Goal: Task Accomplishment & Management: Manage account settings

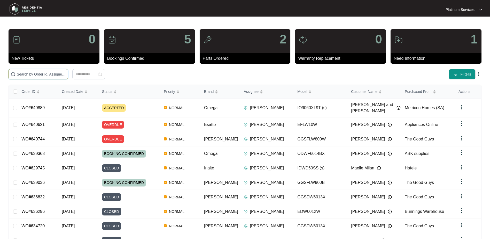
click at [37, 71] on input "text" at bounding box center [41, 74] width 49 height 6
paste input "639897"
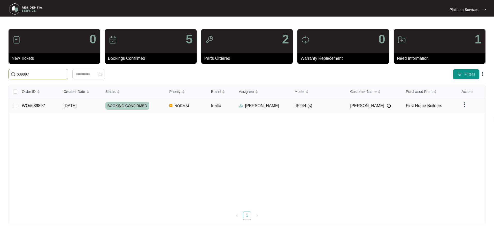
type input "639897"
click at [326, 107] on td "IIF244 (s)" at bounding box center [319, 105] width 56 height 14
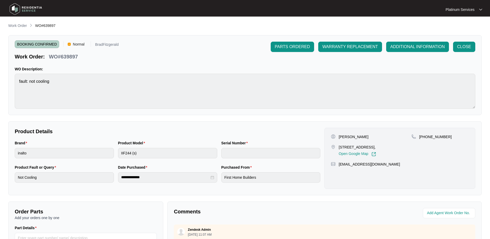
drag, startPoint x: 22, startPoint y: 25, endPoint x: 26, endPoint y: 25, distance: 3.9
click at [22, 25] on p "Work Order" at bounding box center [17, 25] width 19 height 5
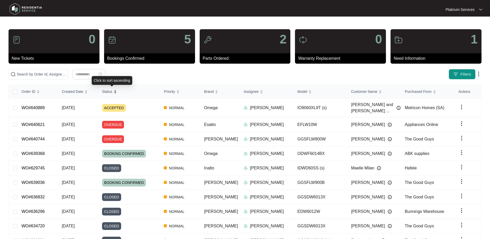
click at [117, 94] on div "Status" at bounding box center [109, 91] width 15 height 7
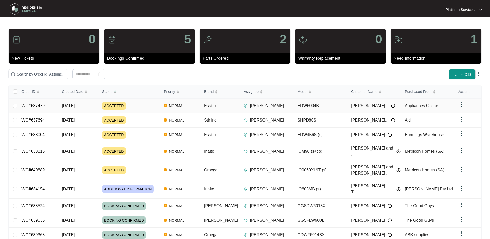
click at [130, 106] on div "ACCEPTED" at bounding box center [131, 106] width 58 height 8
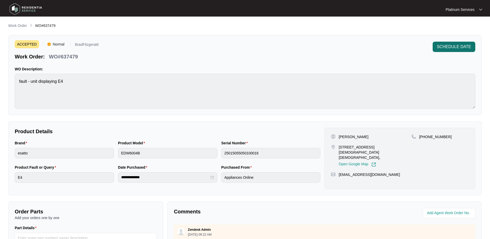
click at [443, 46] on span "SCHEDULE DATE" at bounding box center [454, 47] width 34 height 6
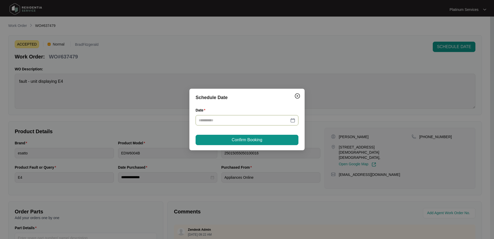
click at [291, 119] on div at bounding box center [247, 120] width 97 height 6
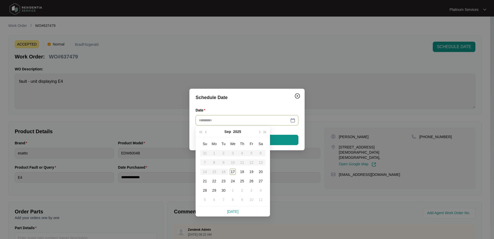
click at [235, 172] on div "17" at bounding box center [233, 172] width 6 height 6
type input "**********"
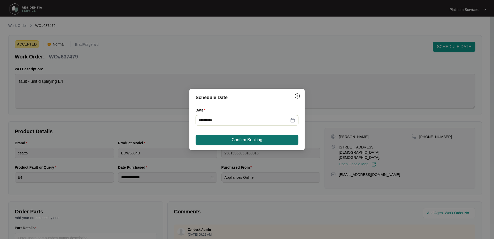
click at [258, 138] on span "Confirm Booking" at bounding box center [247, 140] width 31 height 6
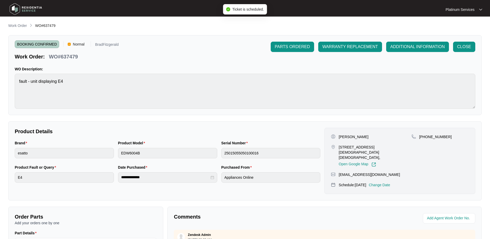
click at [22, 26] on p "Work Order" at bounding box center [17, 25] width 19 height 5
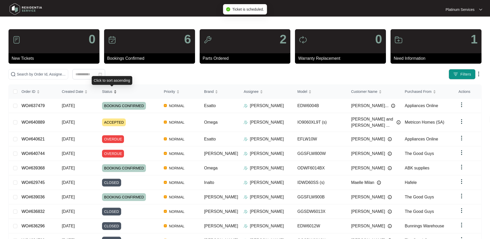
click at [117, 94] on div "Status" at bounding box center [109, 91] width 15 height 7
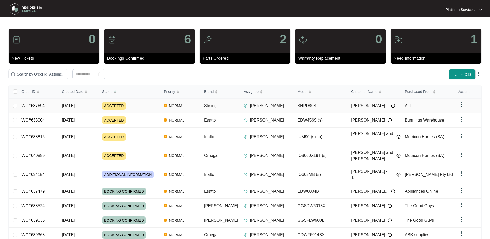
click at [159, 104] on div "ACCEPTED" at bounding box center [131, 106] width 58 height 8
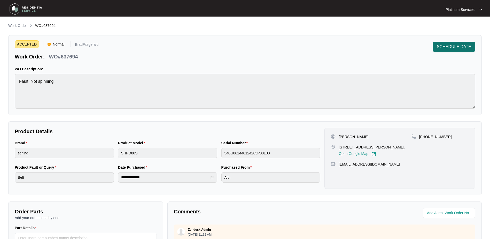
click at [450, 47] on span "SCHEDULE DATE" at bounding box center [454, 47] width 34 height 6
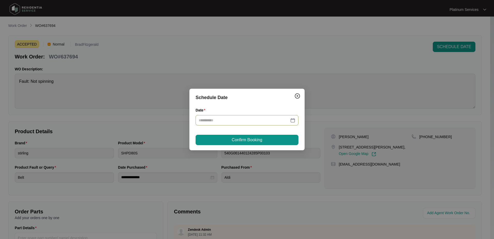
click at [245, 116] on div at bounding box center [247, 120] width 103 height 10
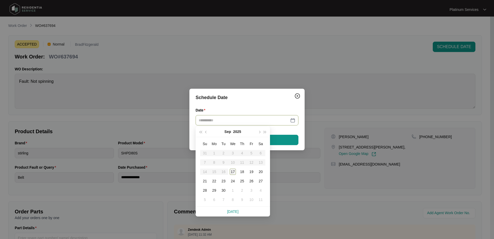
type input "**********"
click at [233, 172] on div "17" at bounding box center [233, 172] width 6 height 6
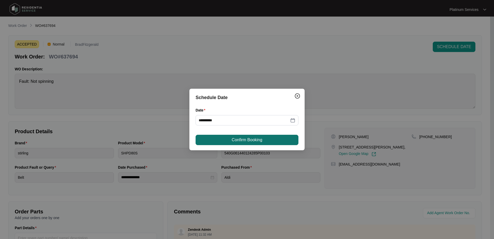
click at [259, 139] on span "Confirm Booking" at bounding box center [247, 140] width 31 height 6
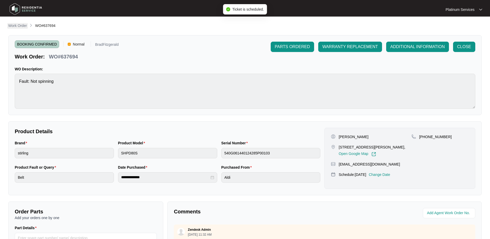
click at [20, 26] on p "Work Order" at bounding box center [17, 25] width 19 height 5
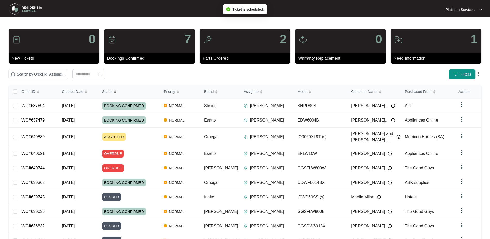
click at [117, 90] on div "Status" at bounding box center [109, 91] width 15 height 7
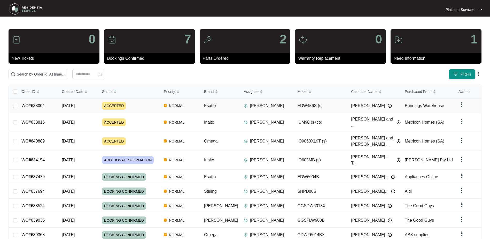
click at [143, 106] on div "Order ID Created Date Status Priority Brand Assignee Model Customer Name Purcha…" at bounding box center [245, 177] width 473 height 184
click at [151, 108] on div "ACCEPTED" at bounding box center [131, 106] width 58 height 8
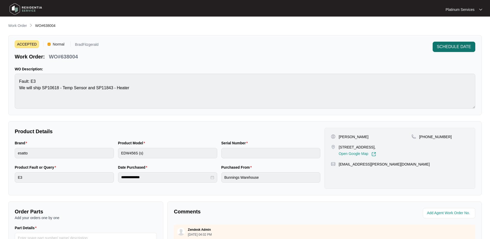
click at [448, 47] on span "SCHEDULE DATE" at bounding box center [454, 47] width 34 height 6
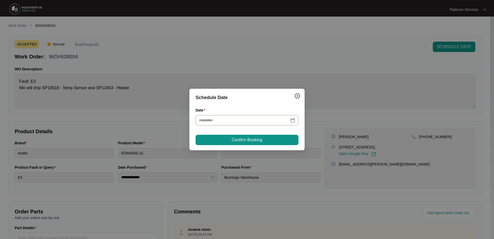
click at [267, 120] on input "Date" at bounding box center [244, 120] width 90 height 6
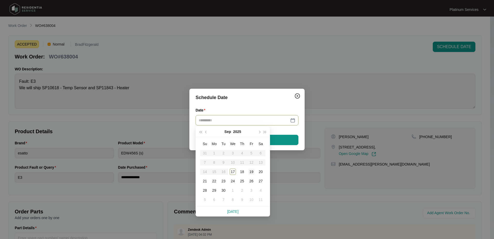
type input "**********"
click at [252, 171] on div "19" at bounding box center [251, 172] width 6 height 6
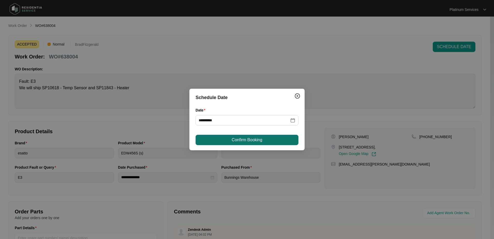
click at [270, 140] on button "Confirm Booking" at bounding box center [247, 140] width 103 height 10
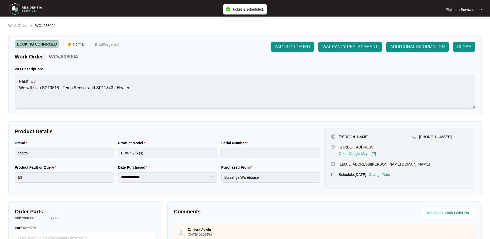
drag, startPoint x: 22, startPoint y: 25, endPoint x: 25, endPoint y: 25, distance: 3.6
click at [22, 25] on p "Work Order" at bounding box center [17, 25] width 19 height 5
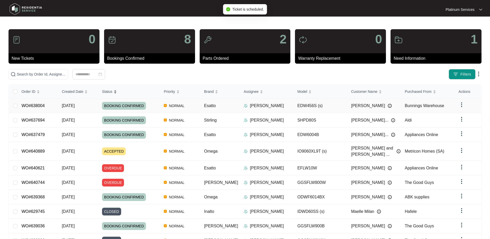
click at [117, 92] on div "Status" at bounding box center [109, 91] width 15 height 7
